Goal: Transaction & Acquisition: Purchase product/service

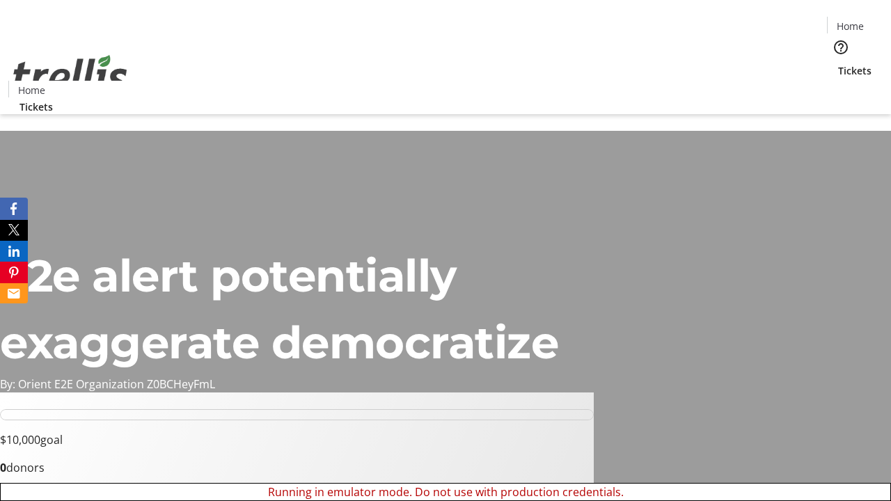
click at [838, 63] on span "Tickets" at bounding box center [854, 70] width 33 height 15
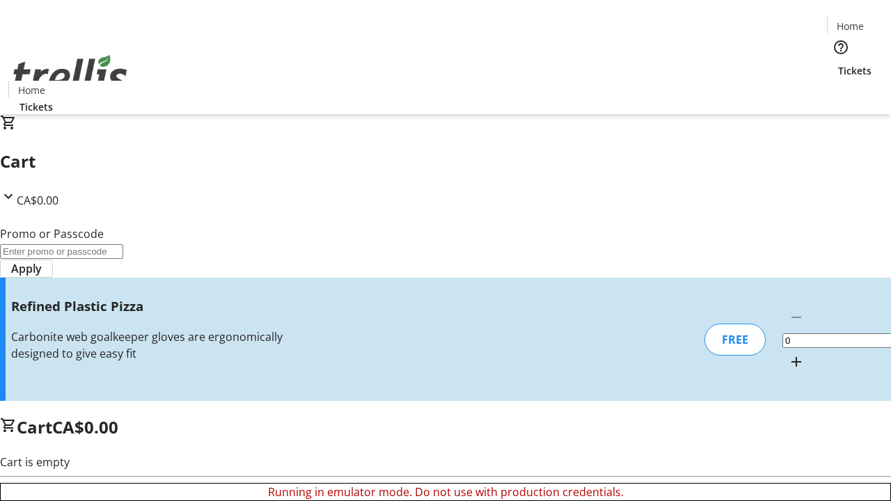
click at [788, 354] on mat-icon "Increment by one" at bounding box center [796, 362] width 17 height 17
type input "1"
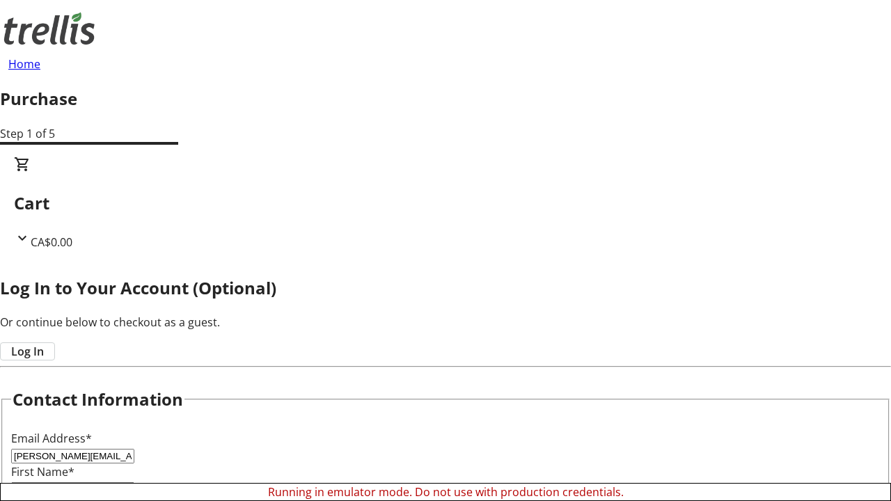
type input "[PERSON_NAME][EMAIL_ADDRESS][DOMAIN_NAME]"
type input "[PERSON_NAME]"
